Goal: Information Seeking & Learning: Learn about a topic

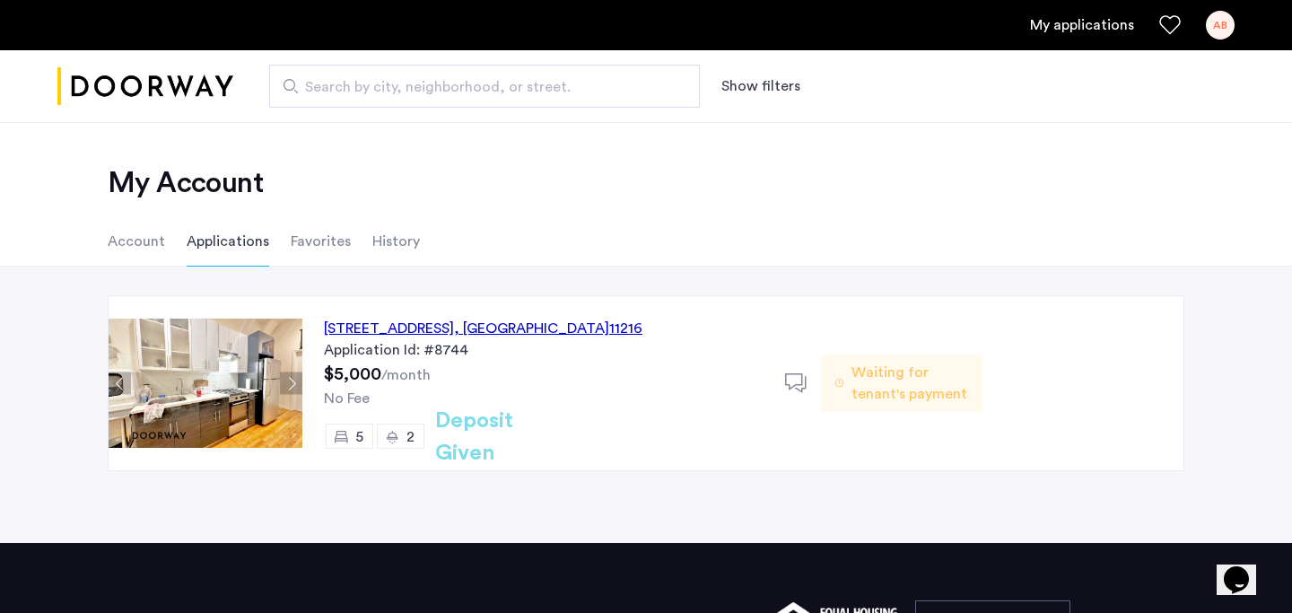
click at [553, 325] on div "[STREET_ADDRESS]" at bounding box center [483, 329] width 319 height 22
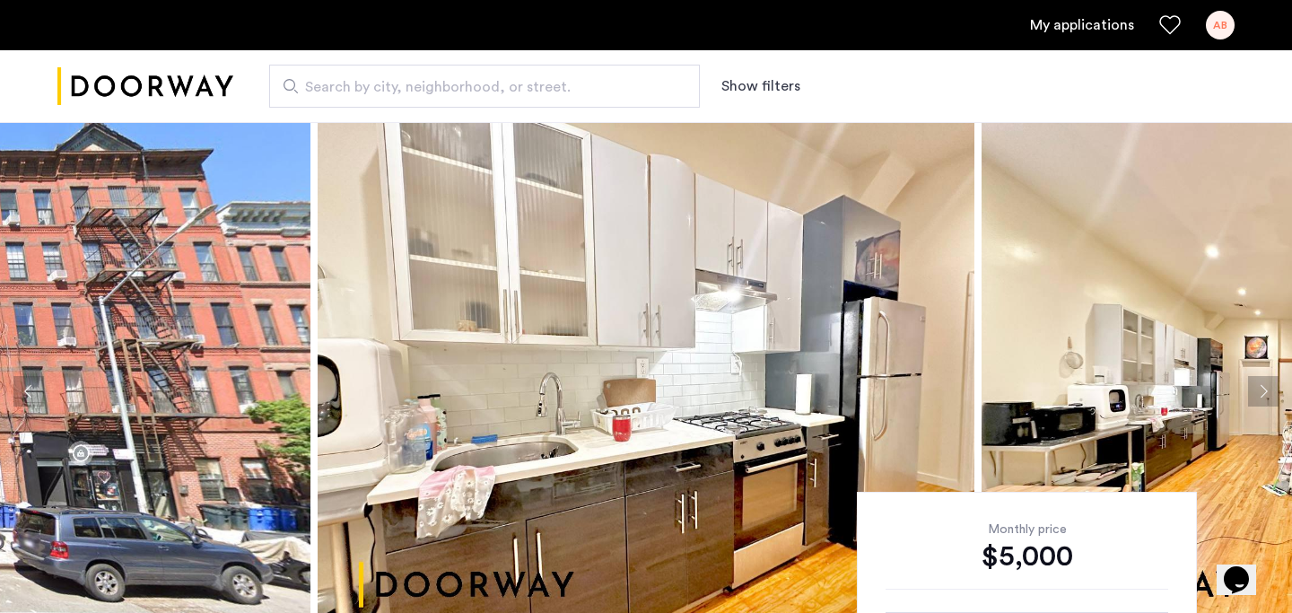
click at [695, 349] on img at bounding box center [646, 391] width 657 height 538
